Goal: Navigation & Orientation: Find specific page/section

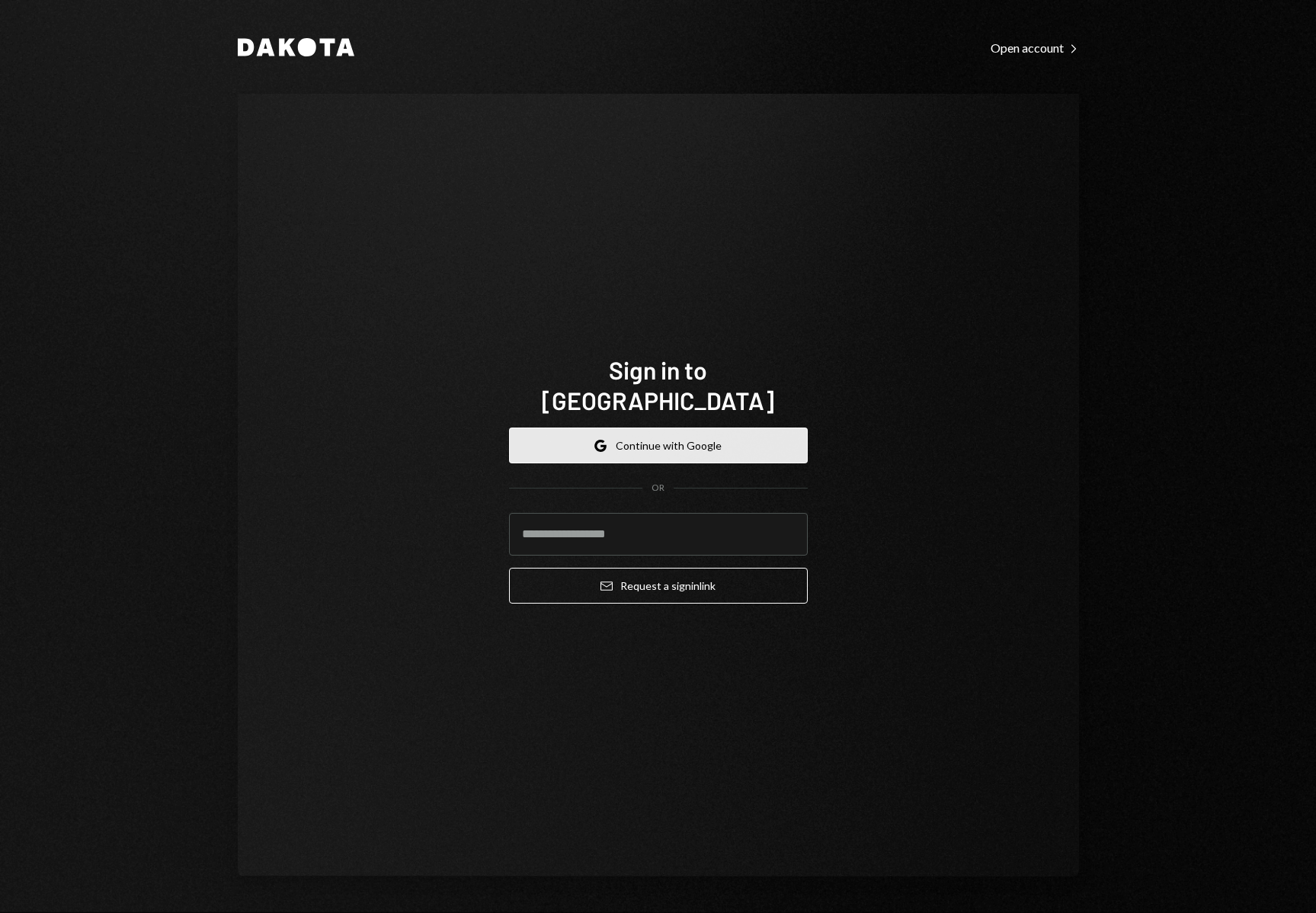
click at [647, 427] on button "Google Continue with Google" at bounding box center [658, 445] width 299 height 36
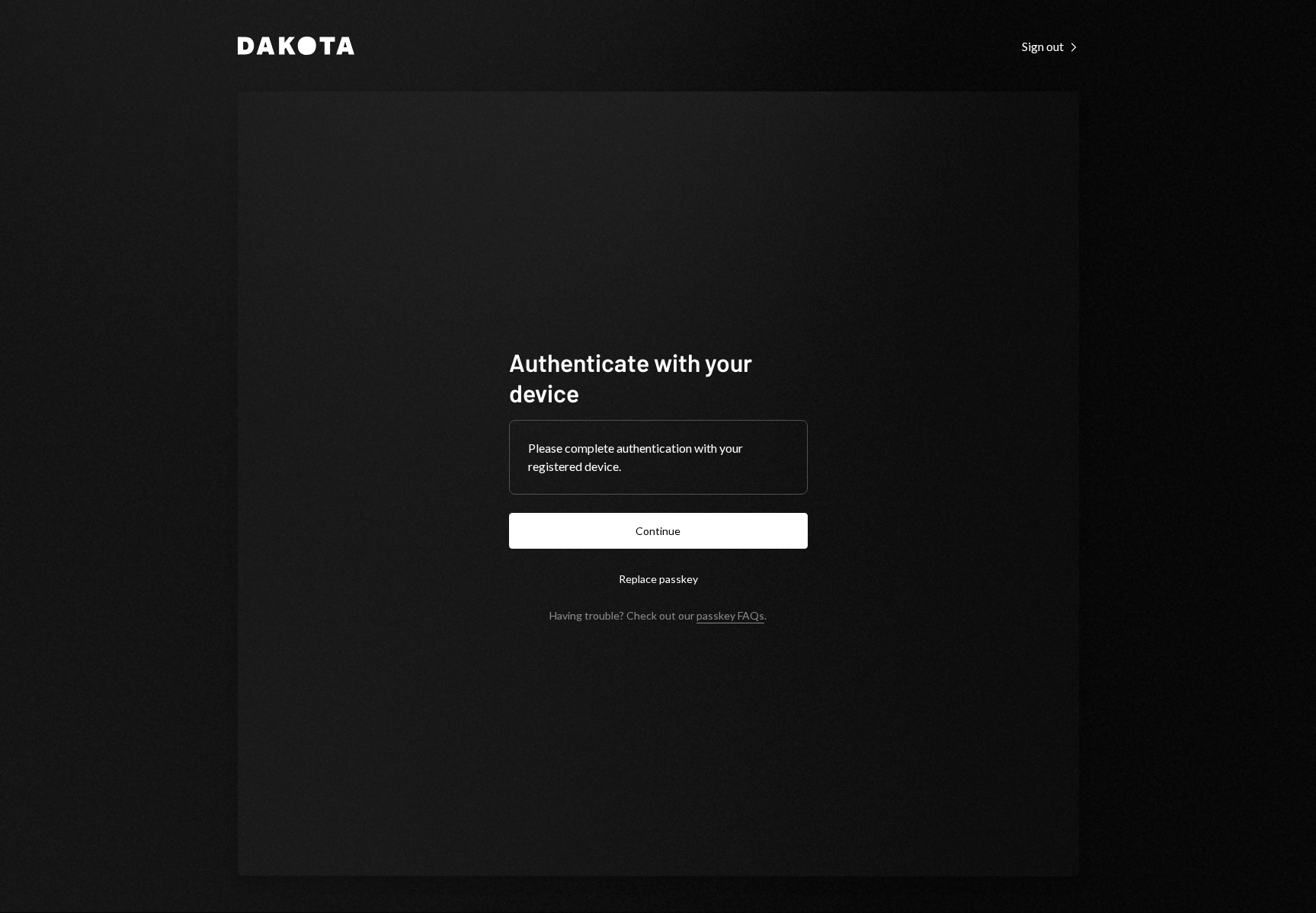
click at [694, 530] on button "Continue" at bounding box center [658, 531] width 299 height 36
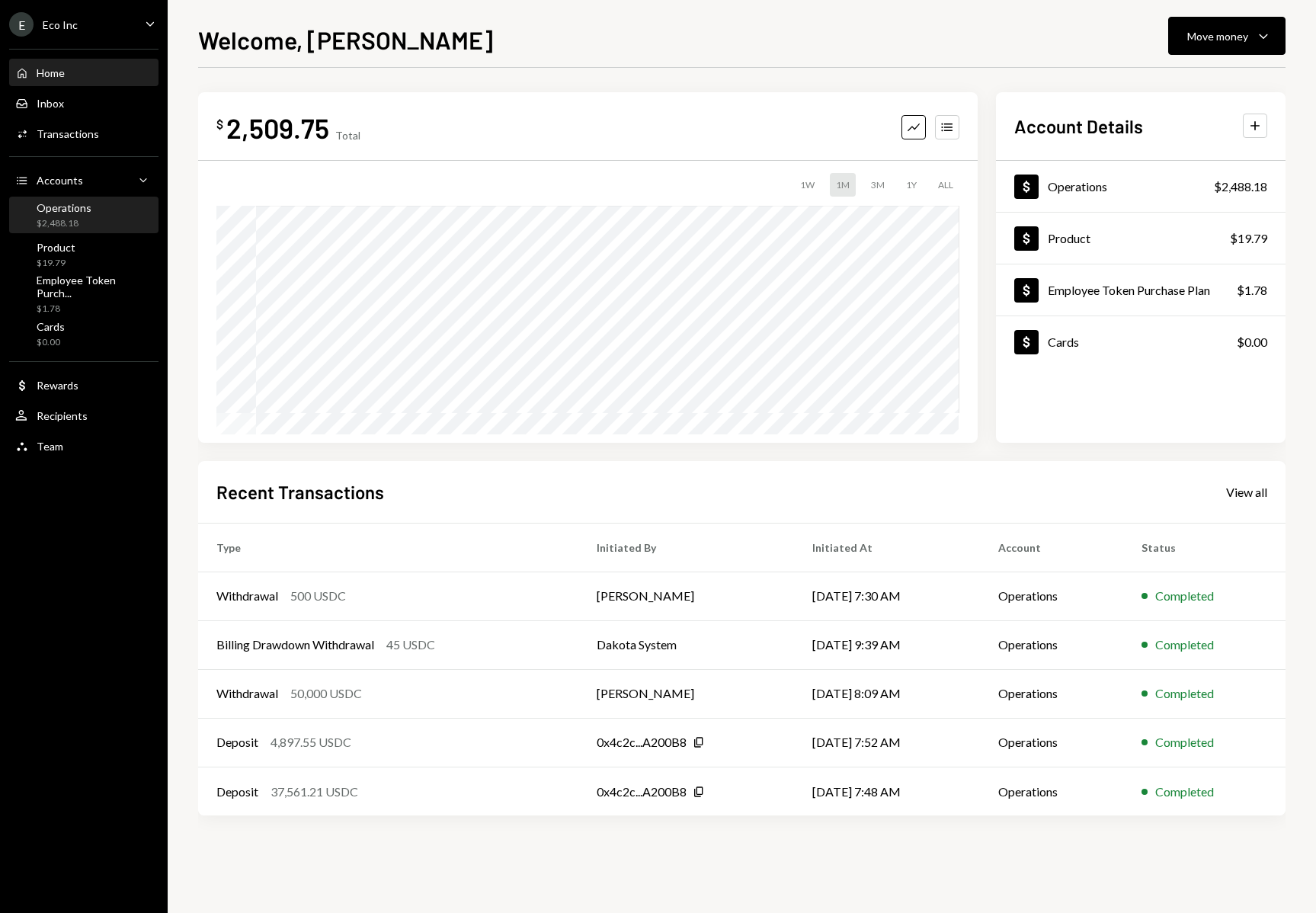
click at [137, 214] on div "Operations $2,488.18" at bounding box center [84, 216] width 137 height 29
